Goal: Information Seeking & Learning: Compare options

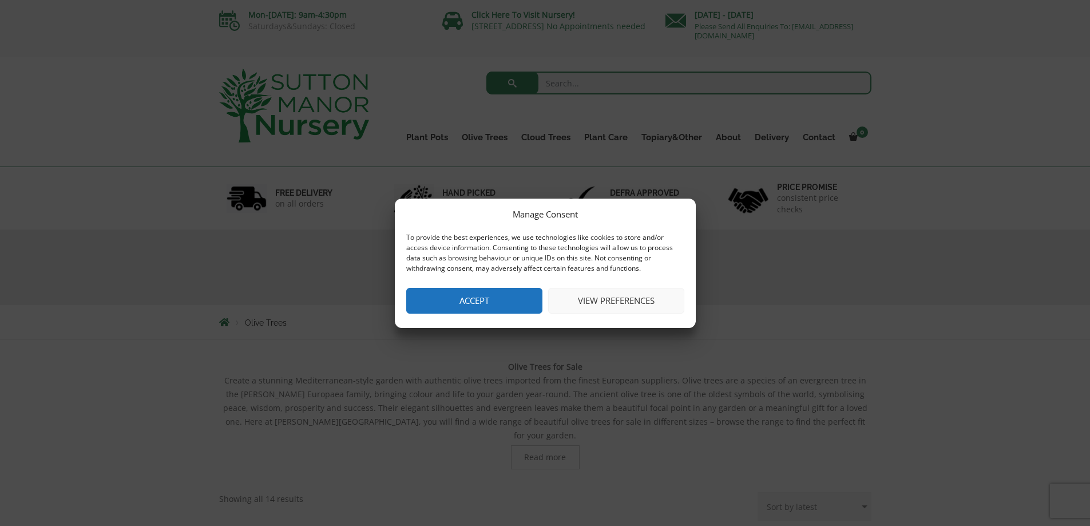
click at [475, 295] on button "Accept" at bounding box center [474, 301] width 136 height 26
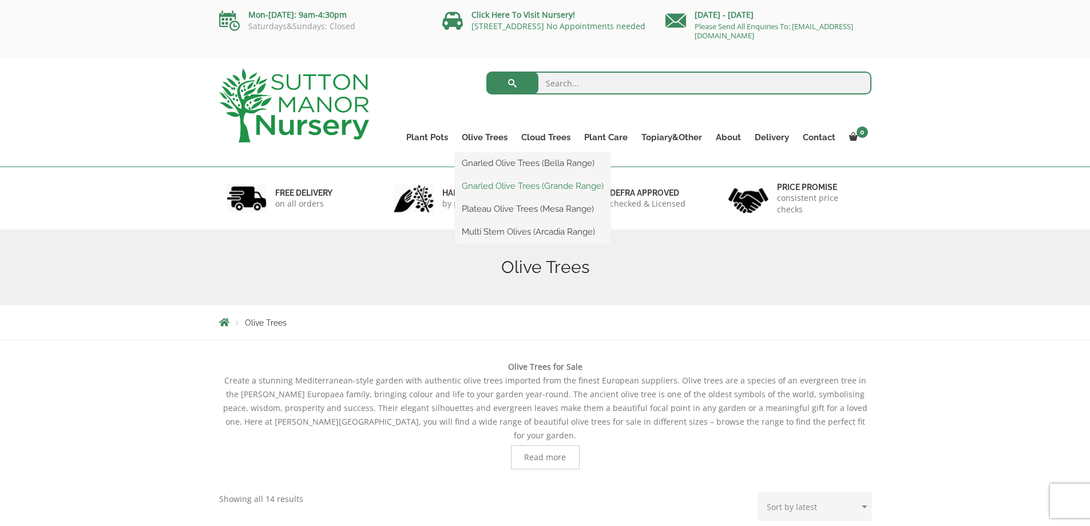
click at [487, 180] on link "Gnarled Olive Trees (Grande Range)" at bounding box center [533, 185] width 156 height 17
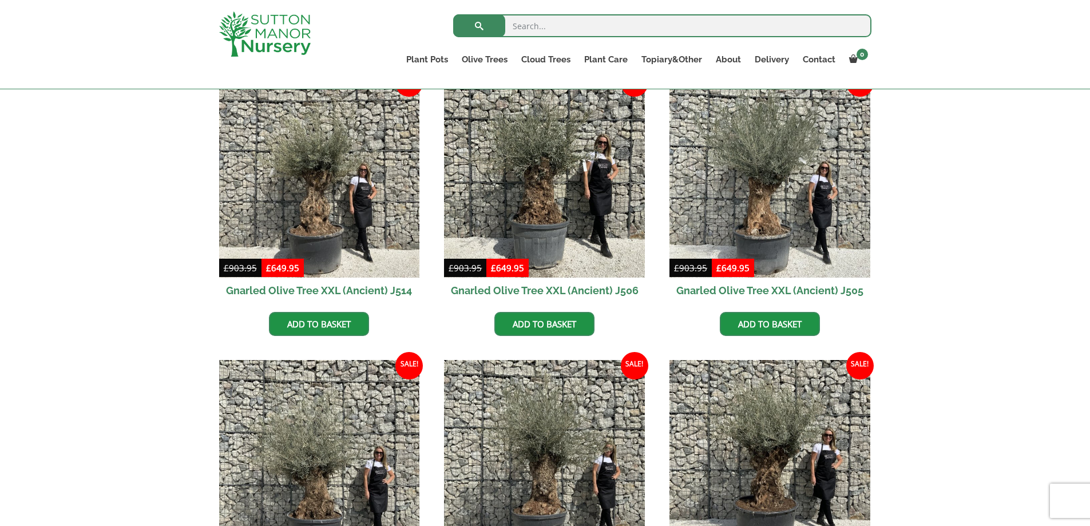
scroll to position [1316, 0]
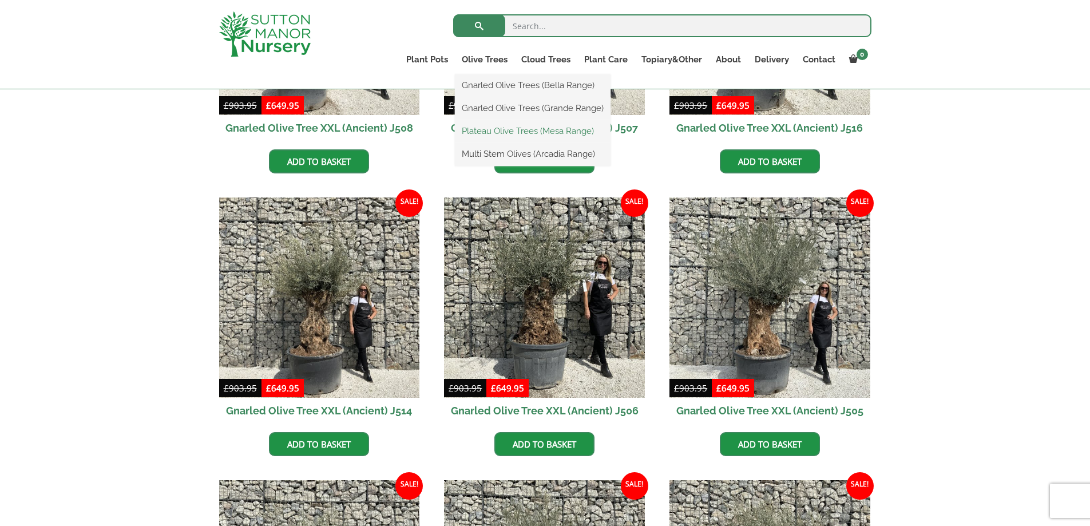
click at [483, 129] on link "Plateau Olive Trees (Mesa Range)" at bounding box center [533, 130] width 156 height 17
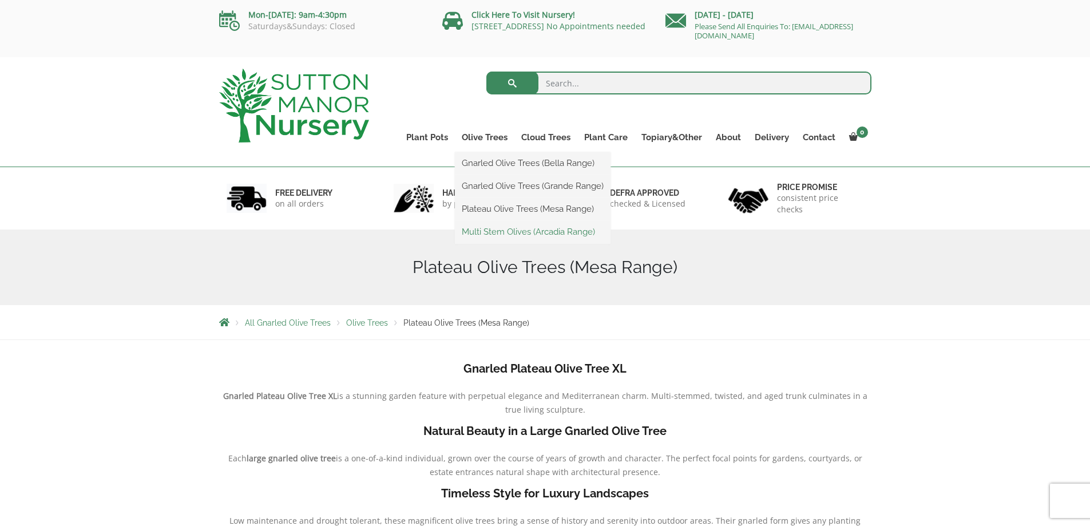
click at [496, 231] on link "Multi Stem Olives (Arcadia Range)" at bounding box center [533, 231] width 156 height 17
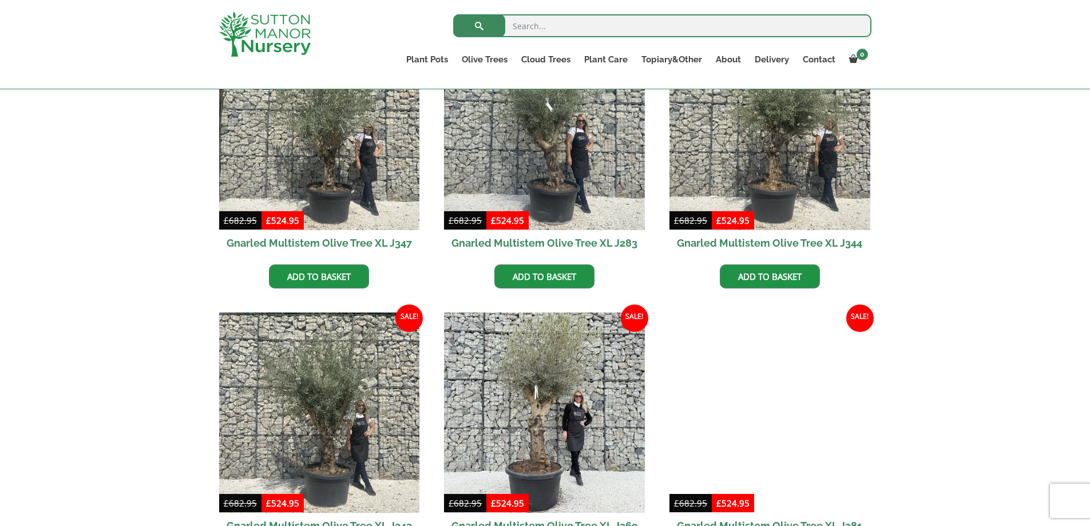
scroll to position [1373, 0]
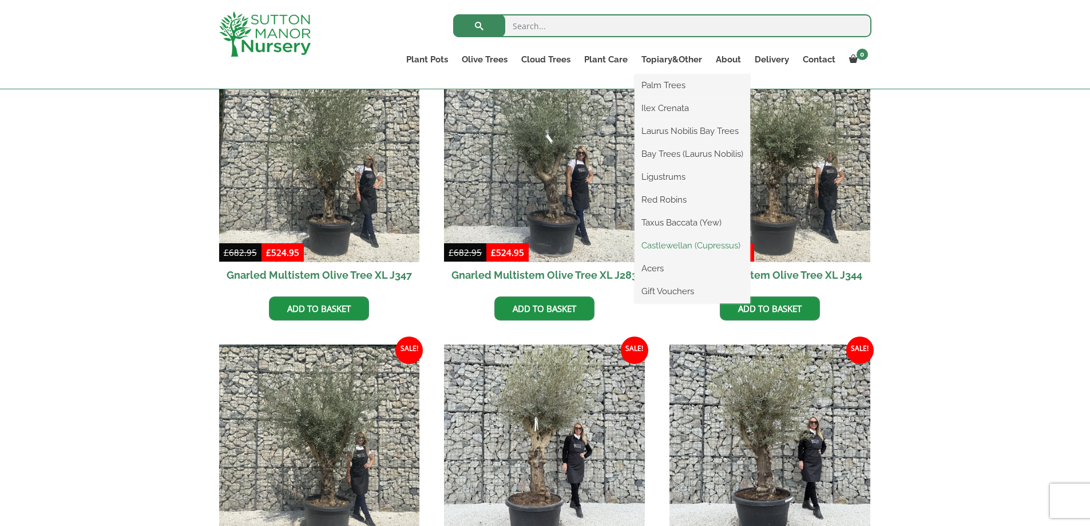
click at [689, 244] on link "Castlewellan (Cupressus)" at bounding box center [692, 245] width 116 height 17
